Goal: Find specific page/section: Find specific page/section

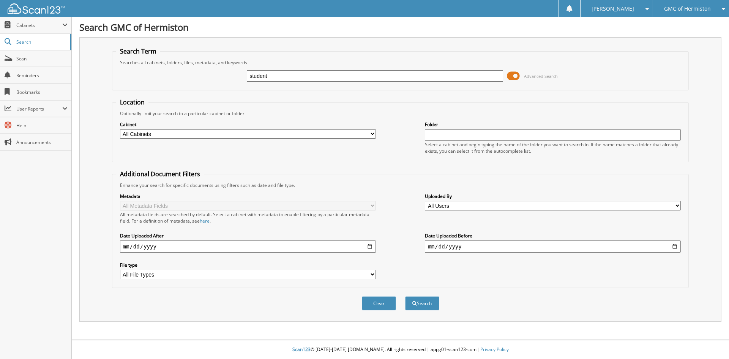
type input "student"
click at [405, 296] on button "Search" at bounding box center [422, 303] width 34 height 14
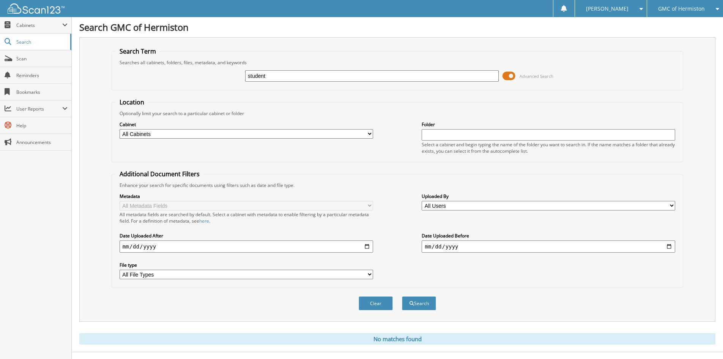
scroll to position [13, 0]
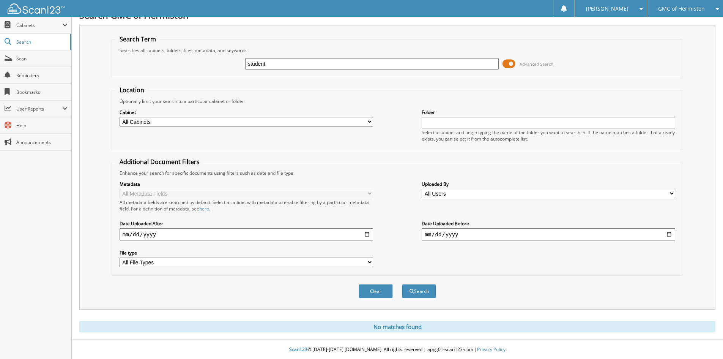
drag, startPoint x: 279, startPoint y: 66, endPoint x: 208, endPoint y: 63, distance: 71.0
click at [208, 65] on div "student Advanced Search" at bounding box center [397, 64] width 563 height 20
type input "366837"
click at [402, 284] on button "Search" at bounding box center [419, 291] width 34 height 14
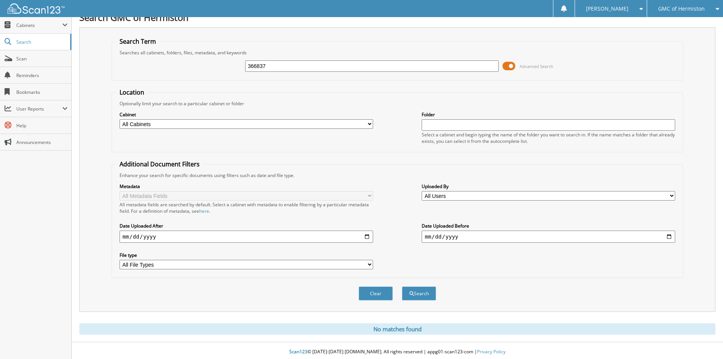
scroll to position [13, 0]
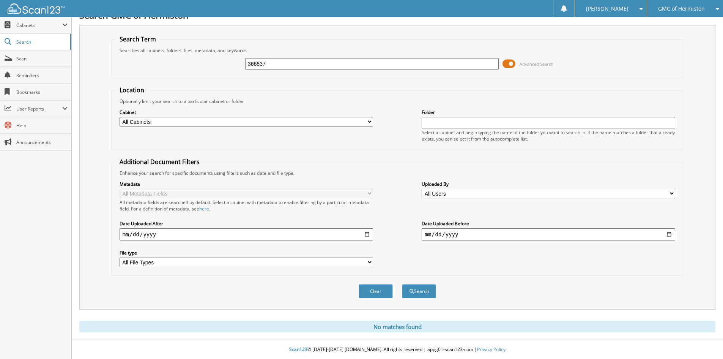
drag, startPoint x: 298, startPoint y: 66, endPoint x: 192, endPoint y: 65, distance: 105.9
click at [192, 65] on div "366837 Advanced Search" at bounding box center [397, 64] width 563 height 20
type input "25g288"
click at [402, 284] on button "Search" at bounding box center [419, 291] width 34 height 14
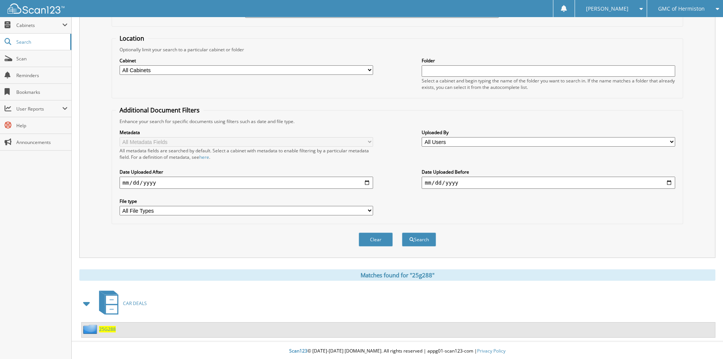
scroll to position [66, 0]
click at [108, 327] on span "25G288" at bounding box center [107, 327] width 17 height 6
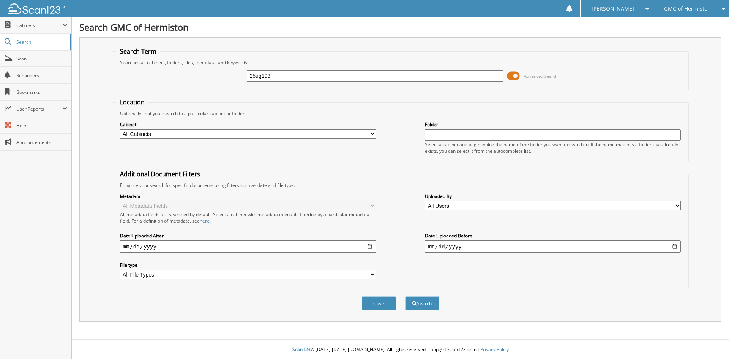
type input "25ug193"
click at [405, 296] on button "Search" at bounding box center [422, 303] width 34 height 14
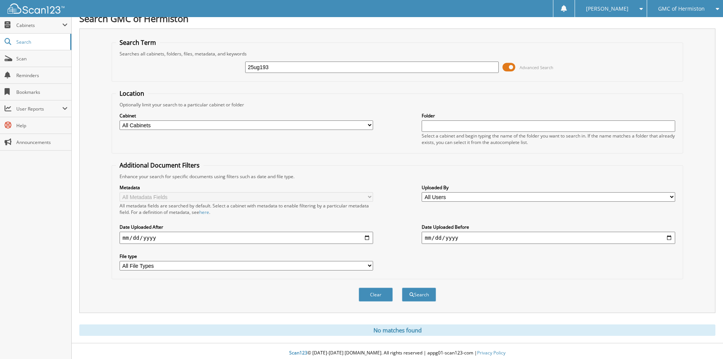
scroll to position [13, 0]
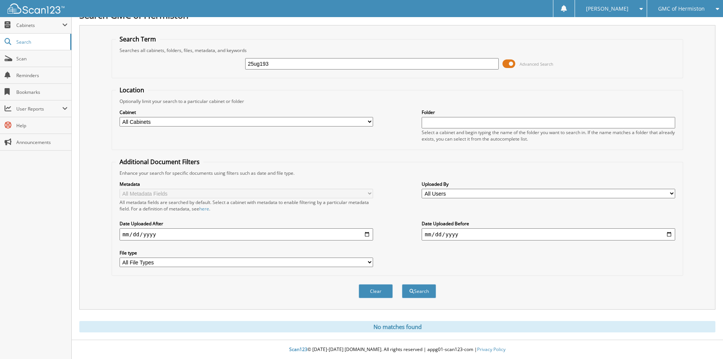
drag, startPoint x: 274, startPoint y: 63, endPoint x: 175, endPoint y: 66, distance: 98.7
click at [175, 66] on div "25ug193 Advanced Search" at bounding box center [397, 64] width 563 height 20
type input "25UG193"
click at [402, 284] on button "Search" at bounding box center [419, 291] width 34 height 14
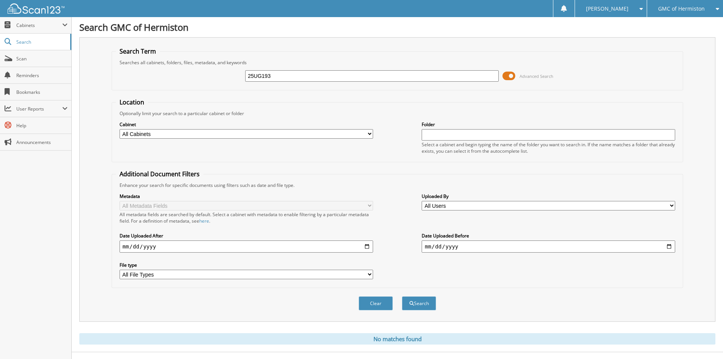
scroll to position [13, 0]
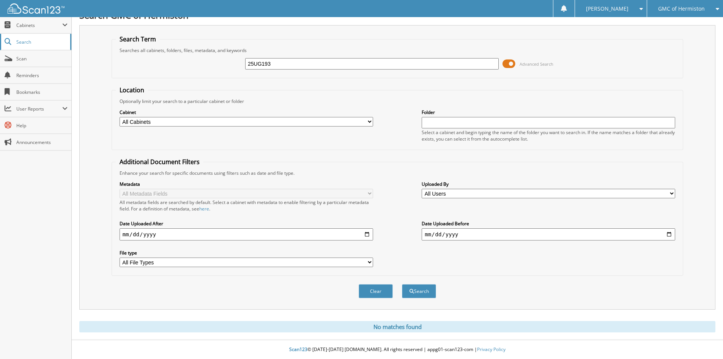
drag, startPoint x: 303, startPoint y: 62, endPoint x: 0, endPoint y: 35, distance: 304.5
click at [0, 35] on body "Jennifer N. Settings Logout GMC of Hermiston Rogers Toyota of Hermiston Subaru …" at bounding box center [361, 173] width 723 height 371
type input "[PERSON_NAME]"
click at [402, 284] on button "Search" at bounding box center [419, 291] width 34 height 14
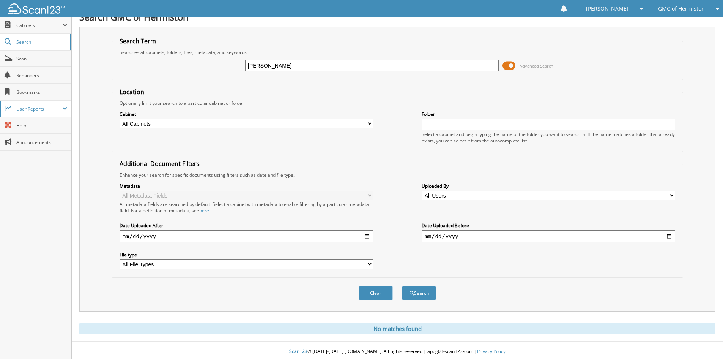
scroll to position [13, 0]
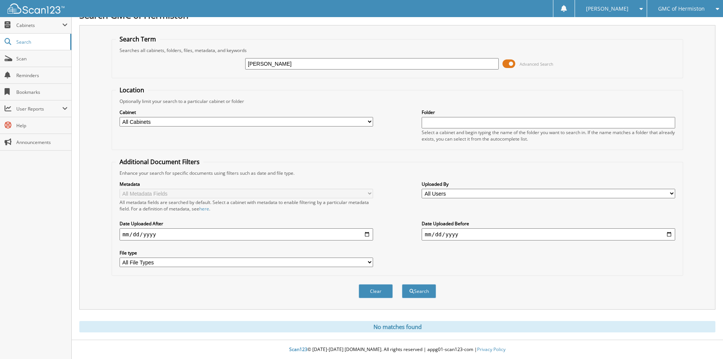
click at [655, 11] on div "GMC of Hermiston" at bounding box center [685, 8] width 68 height 17
click at [596, 60] on div "[PERSON_NAME] Advanced Search" at bounding box center [397, 64] width 563 height 20
click at [245, 287] on div "Clear Search" at bounding box center [398, 291] width 572 height 31
drag, startPoint x: 274, startPoint y: 64, endPoint x: 183, endPoint y: 68, distance: 91.2
click at [183, 68] on div "studer Advanced Search" at bounding box center [397, 64] width 563 height 20
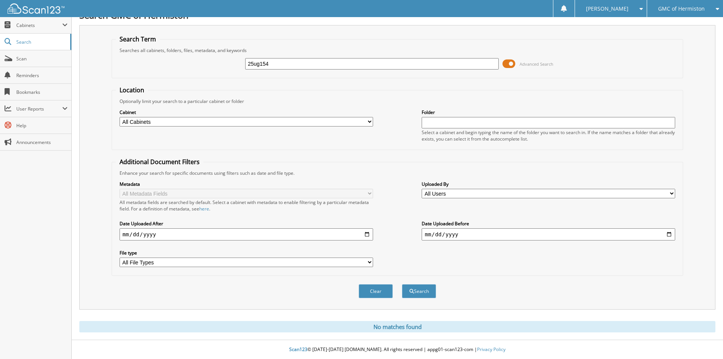
type input "25ug154"
click at [402, 284] on button "Search" at bounding box center [419, 291] width 34 height 14
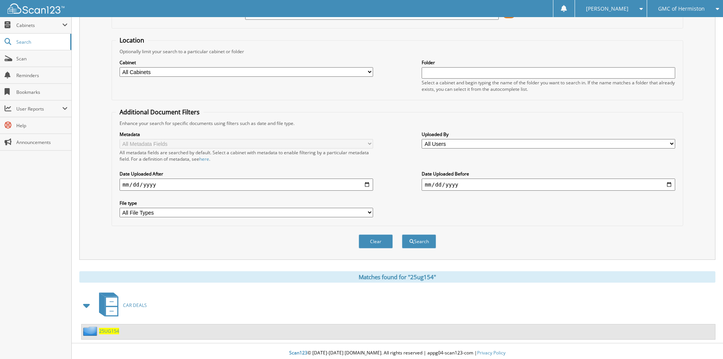
scroll to position [66, 0]
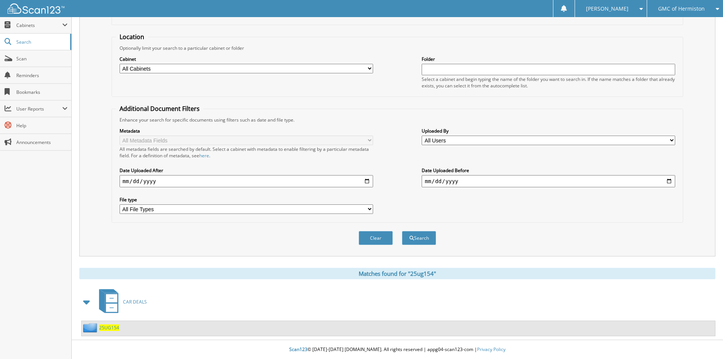
click at [113, 326] on span "25UG154" at bounding box center [109, 327] width 20 height 6
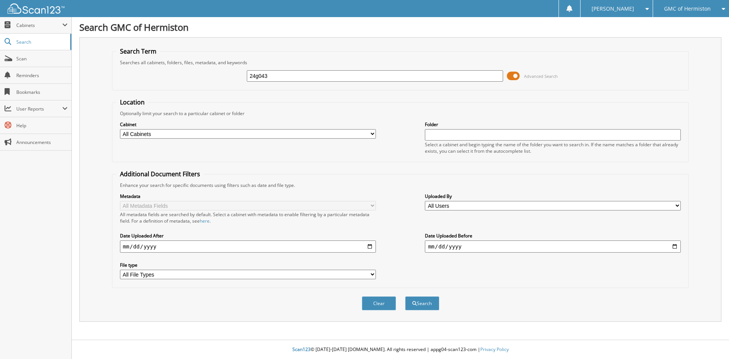
type input "24g043"
click at [405, 296] on button "Search" at bounding box center [422, 303] width 34 height 14
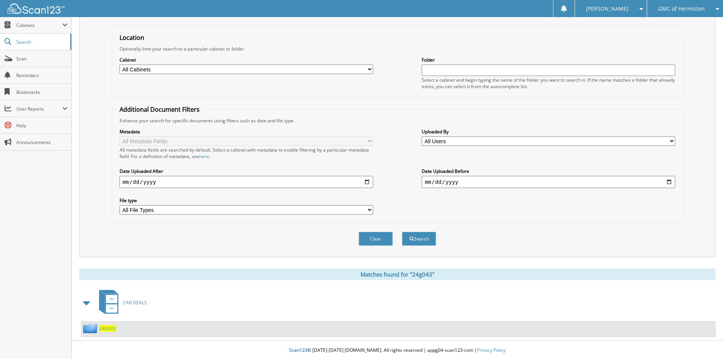
scroll to position [66, 0]
click at [112, 325] on span "24G043" at bounding box center [107, 327] width 17 height 6
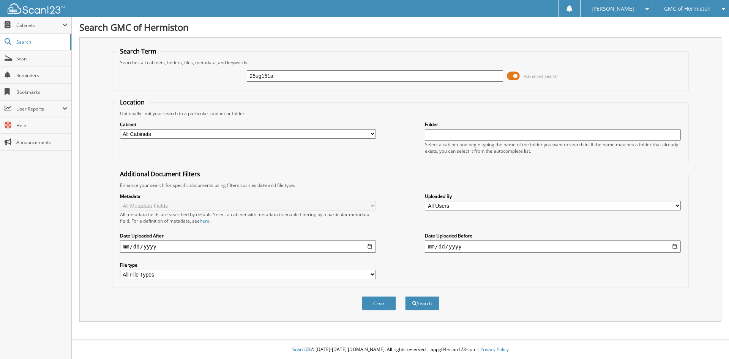
type input "25ug151a"
click at [405, 296] on button "Search" at bounding box center [422, 303] width 34 height 14
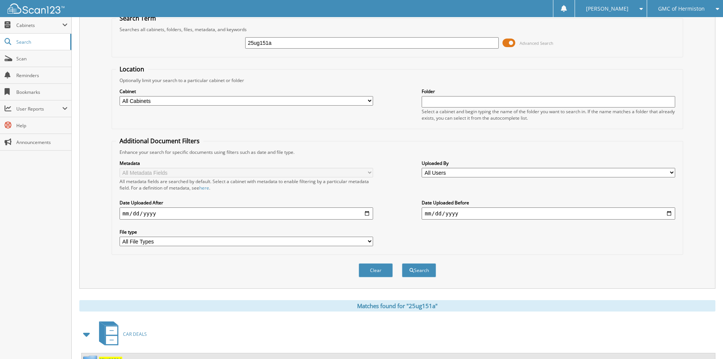
scroll to position [66, 0]
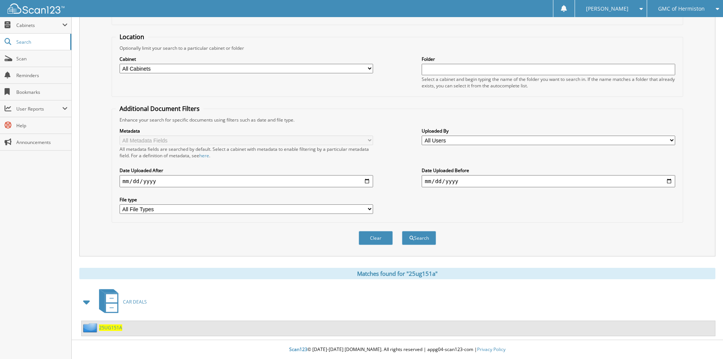
click at [108, 324] on div "25UG151A" at bounding box center [102, 327] width 41 height 9
click at [110, 330] on span "25UG151A" at bounding box center [110, 327] width 23 height 6
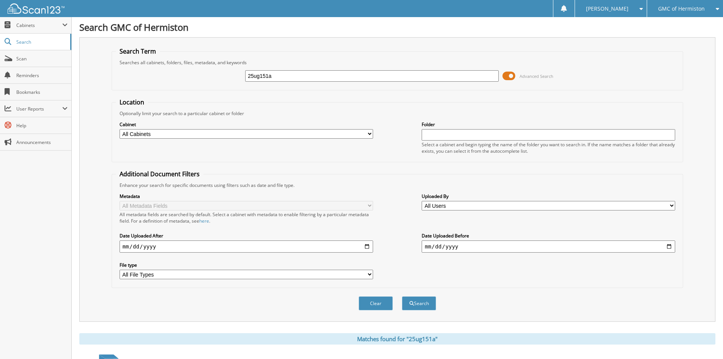
click at [310, 77] on input "25ug151a" at bounding box center [372, 75] width 254 height 11
type input "25ug151"
click at [402, 296] on button "Search" at bounding box center [419, 303] width 34 height 14
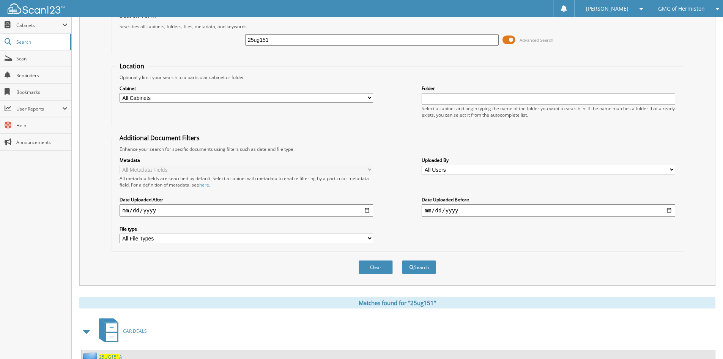
scroll to position [85, 0]
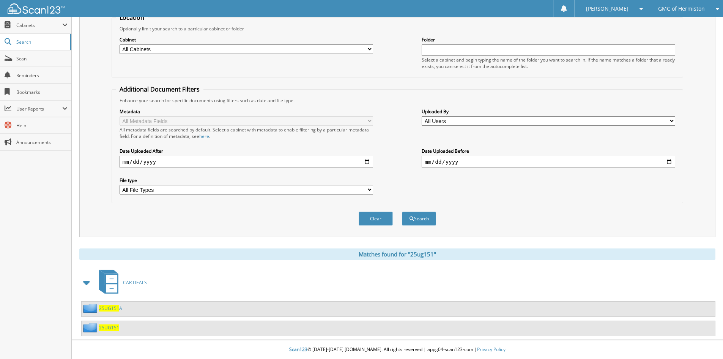
click at [104, 329] on span "25UG151" at bounding box center [109, 327] width 20 height 6
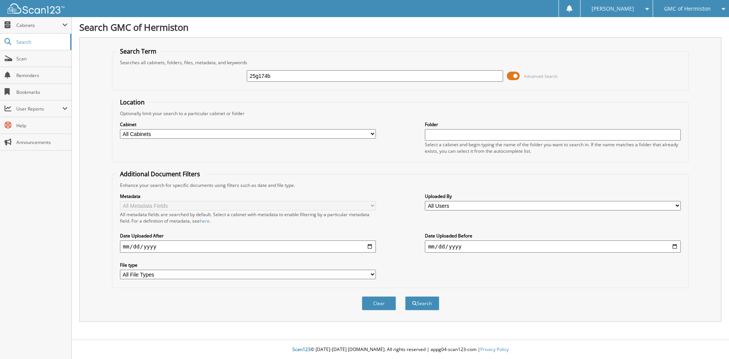
type input "25g174b"
click at [405, 296] on button "Search" at bounding box center [422, 303] width 34 height 14
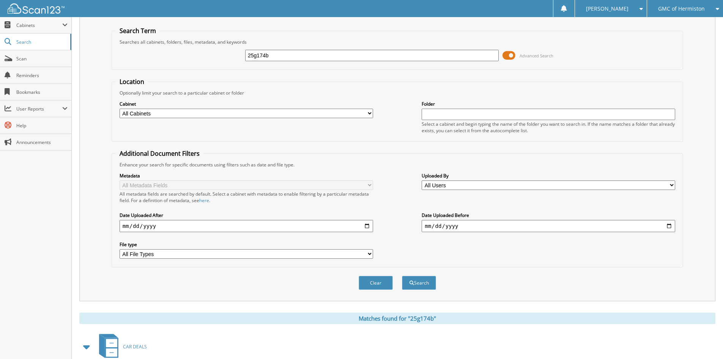
scroll to position [66, 0]
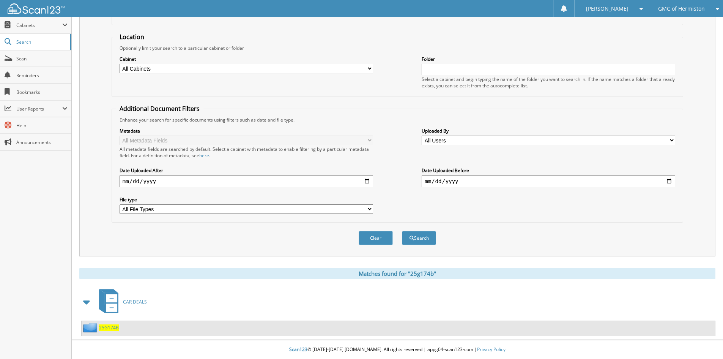
click at [109, 326] on span "25G174B" at bounding box center [109, 327] width 20 height 6
